Goal: Task Accomplishment & Management: Use online tool/utility

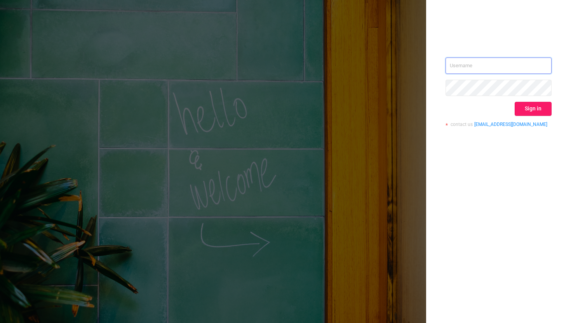
type input "kriti.v@taboola.com"
click at [532, 111] on button "Sign in" at bounding box center [532, 109] width 37 height 14
